Goal: Entertainment & Leisure: Consume media (video, audio)

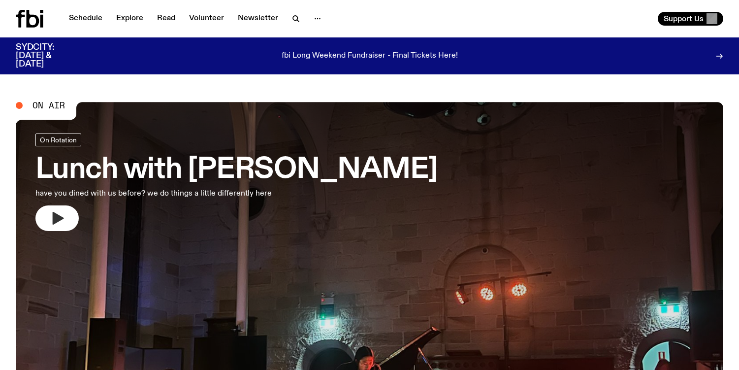
click at [49, 219] on button "button" at bounding box center [56, 218] width 43 height 26
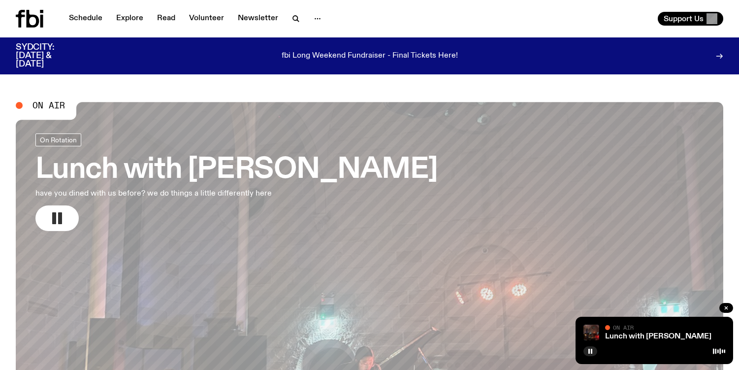
click at [57, 220] on icon "button" at bounding box center [57, 218] width 16 height 16
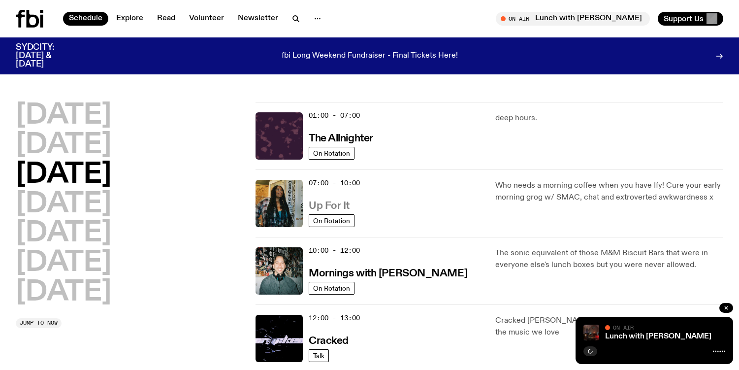
click at [330, 203] on h3 "Up For It" at bounding box center [329, 206] width 41 height 10
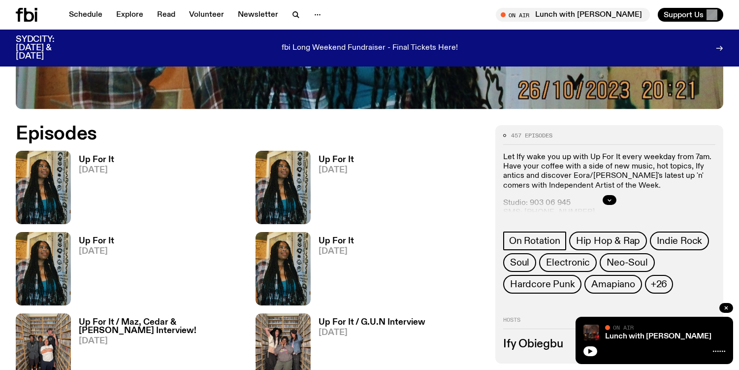
scroll to position [439, 0]
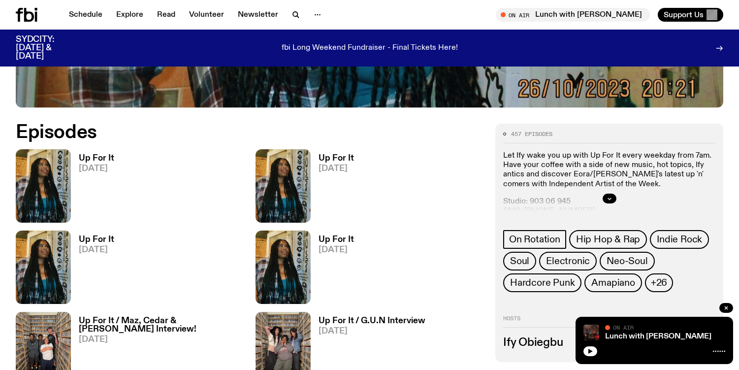
click at [105, 158] on h3 "Up For It" at bounding box center [96, 158] width 35 height 8
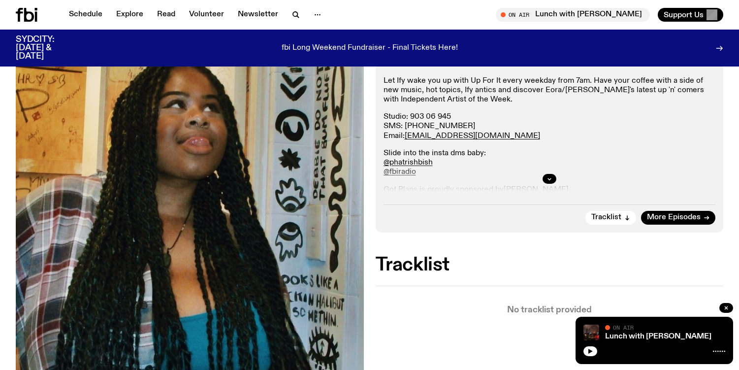
scroll to position [291, 0]
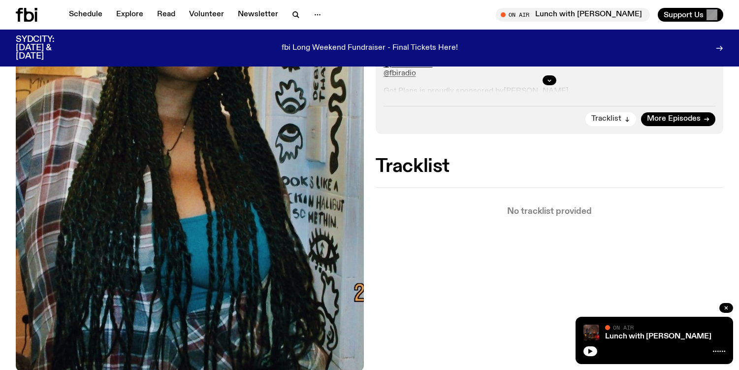
click at [604, 118] on span "Tracklist" at bounding box center [606, 118] width 30 height 7
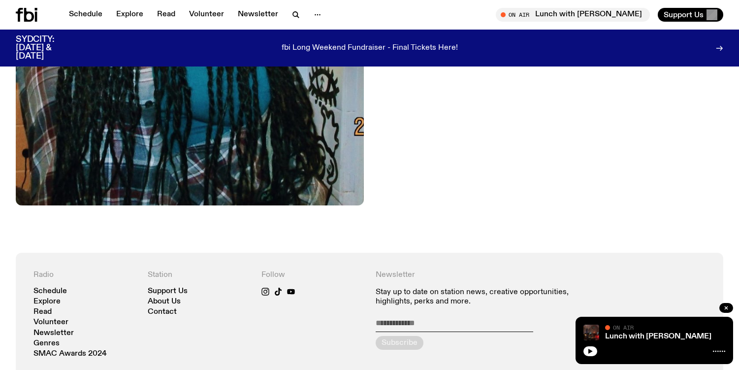
scroll to position [579, 0]
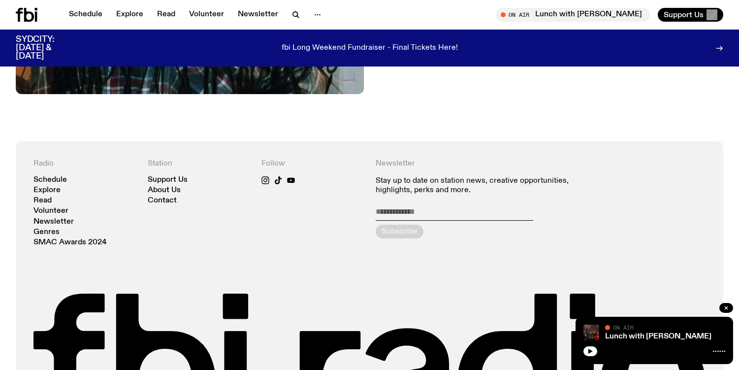
drag, startPoint x: 592, startPoint y: 126, endPoint x: 589, endPoint y: 131, distance: 6.4
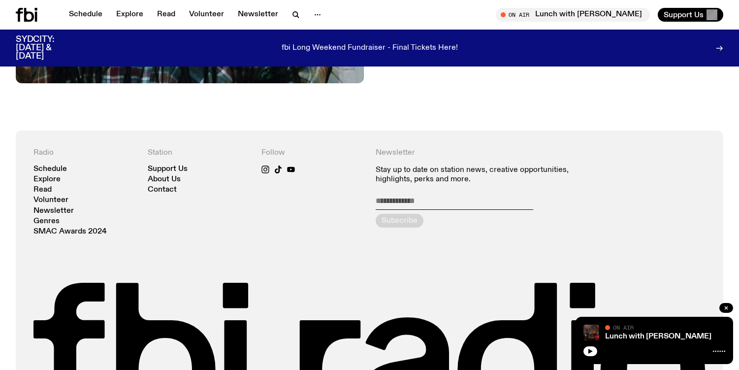
drag, startPoint x: 589, startPoint y: 131, endPoint x: 493, endPoint y: 103, distance: 99.7
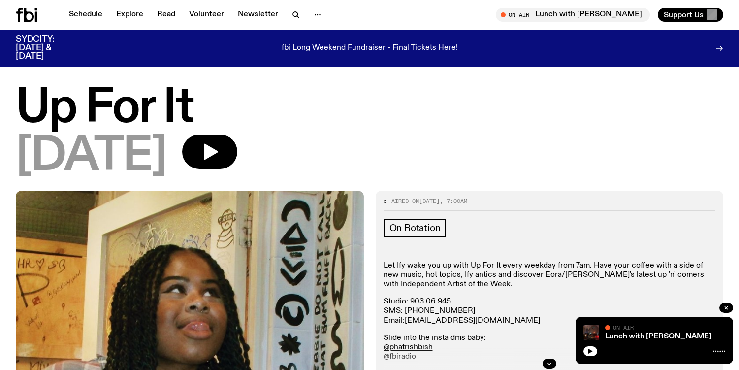
scroll to position [0, 0]
